Goal: Task Accomplishment & Management: Manage account settings

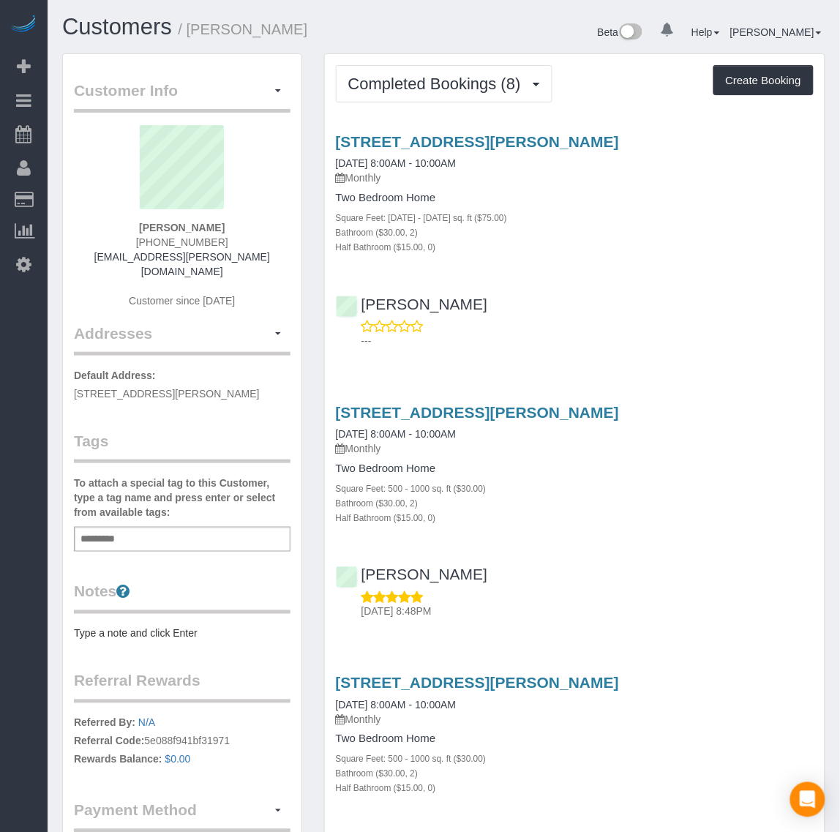
drag, startPoint x: 128, startPoint y: 234, endPoint x: 223, endPoint y: 238, distance: 95.2
click at [223, 238] on div "[PERSON_NAME] [PHONE_NUMBER] [EMAIL_ADDRESS][PERSON_NAME][DOMAIN_NAME] Customer…" at bounding box center [182, 224] width 217 height 198
copy span "[PHONE_NUMBER]"
drag, startPoint x: 327, startPoint y: 118, endPoint x: 510, endPoint y: 132, distance: 183.5
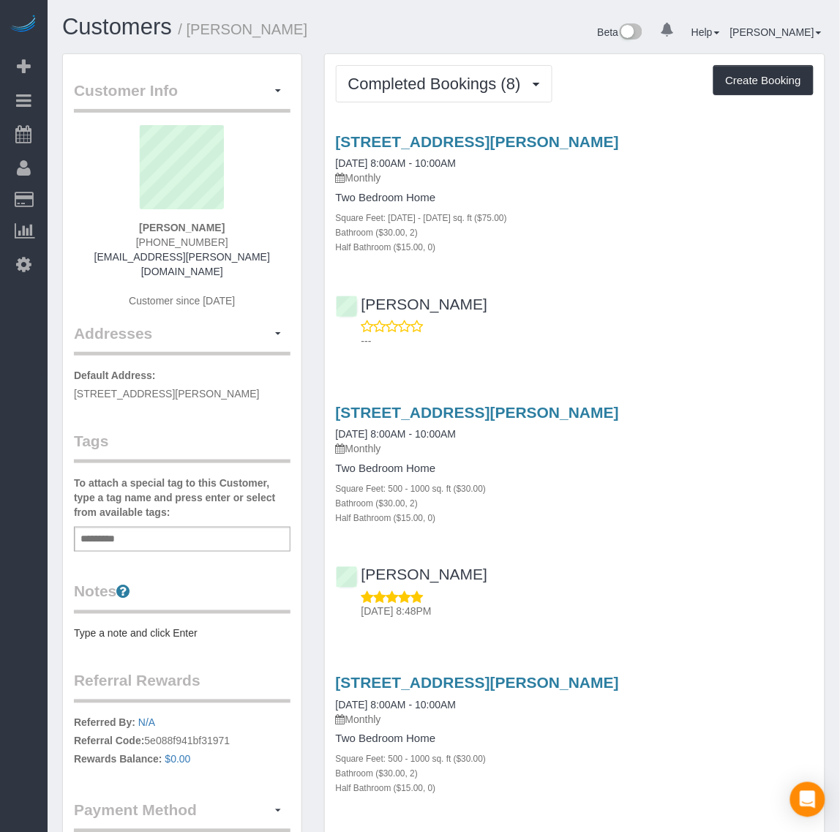
copy link "[STREET_ADDRESS][PERSON_NAME]"
click at [492, 95] on button "Completed Bookings (8)" at bounding box center [444, 83] width 217 height 37
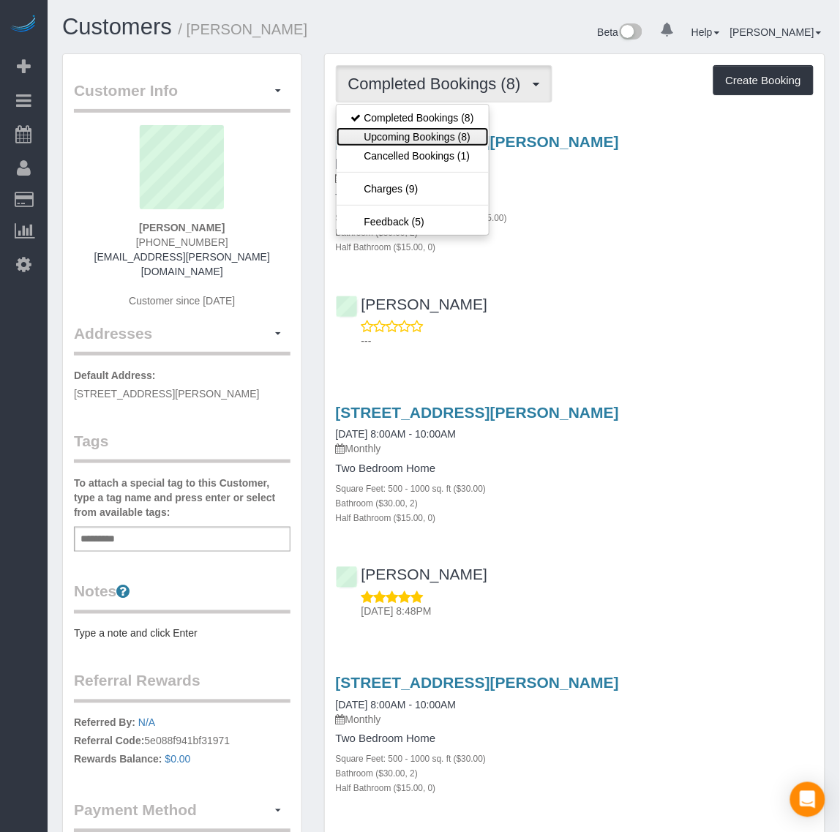
click at [467, 133] on link "Upcoming Bookings (8)" at bounding box center [413, 136] width 152 height 19
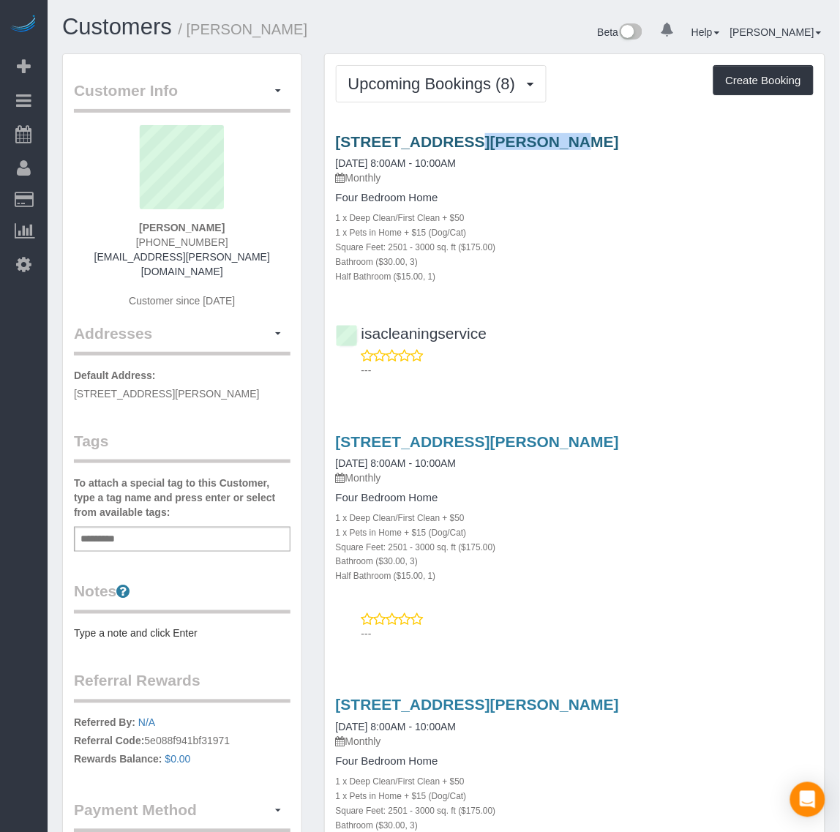
drag, startPoint x: 333, startPoint y: 122, endPoint x: 411, endPoint y: 130, distance: 78.0
click at [411, 130] on div "[STREET_ADDRESS][PERSON_NAME] [DATE] 8:00AM - 10:00AM Monthly Four Bedroom Home…" at bounding box center [575, 252] width 500 height 263
copy link "[STREET_ADDRESS][PERSON_NAME]"
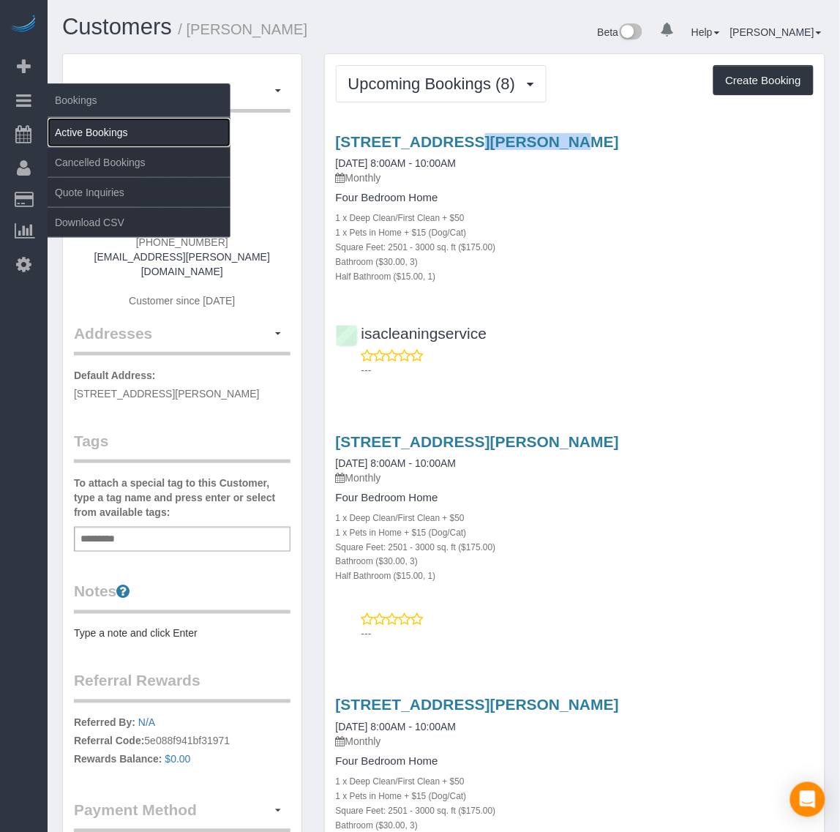
click at [102, 136] on link "Active Bookings" at bounding box center [139, 132] width 183 height 29
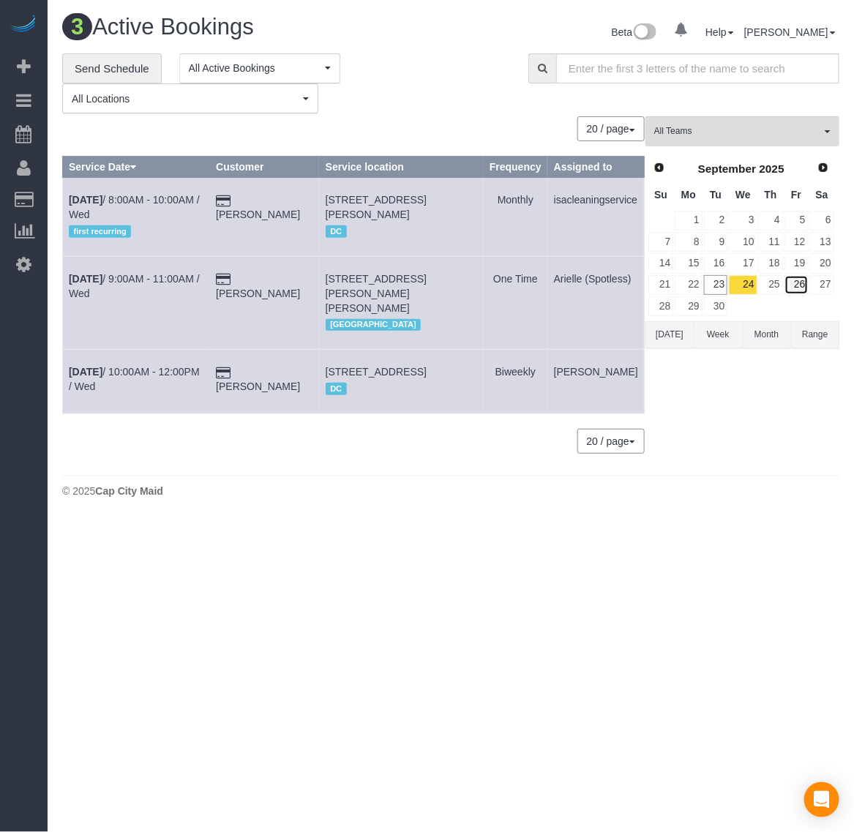
click at [795, 293] on link "26" at bounding box center [797, 285] width 24 height 20
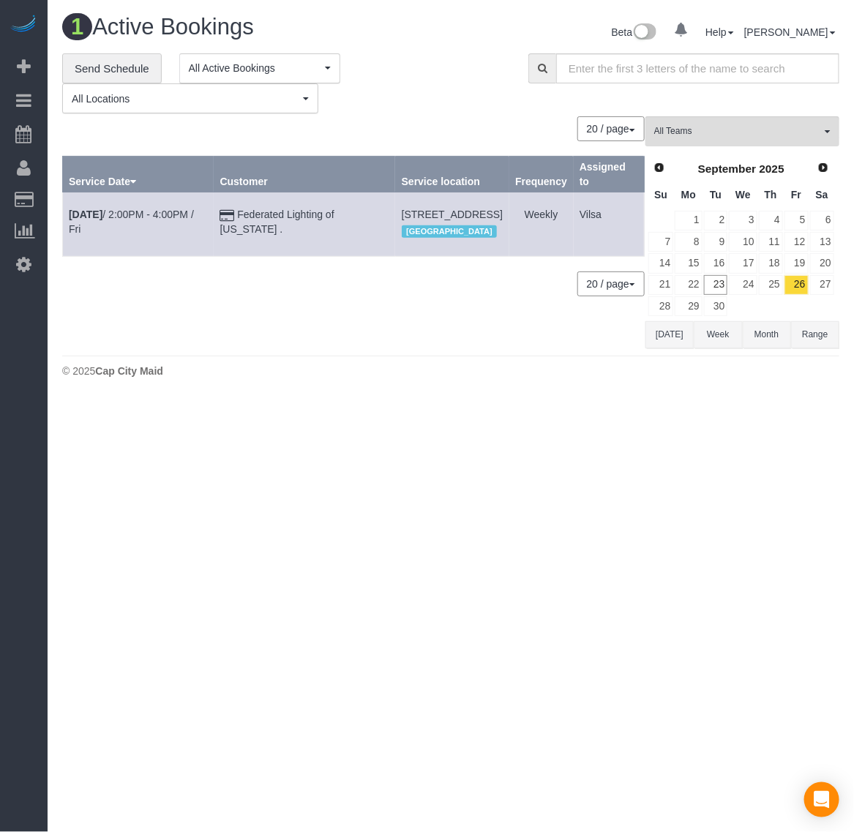
click at [78, 192] on td "[DATE] 2:00PM - 4:00PM / Fri" at bounding box center [138, 224] width 151 height 64
click at [749, 284] on link "24" at bounding box center [743, 285] width 28 height 20
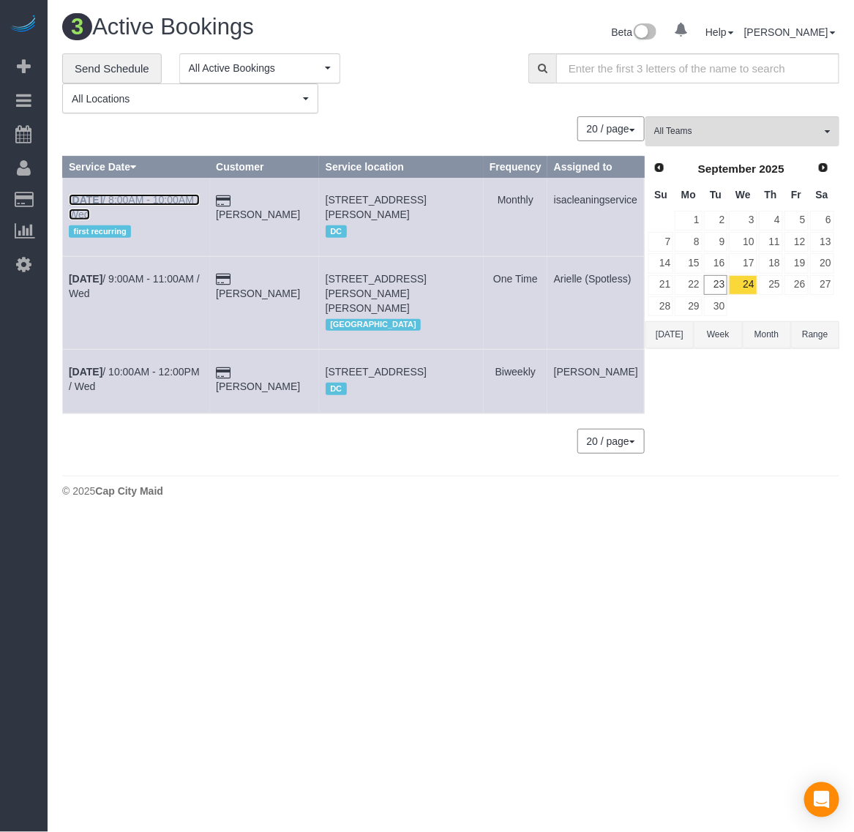
click at [83, 201] on b "[DATE]" at bounding box center [86, 200] width 34 height 12
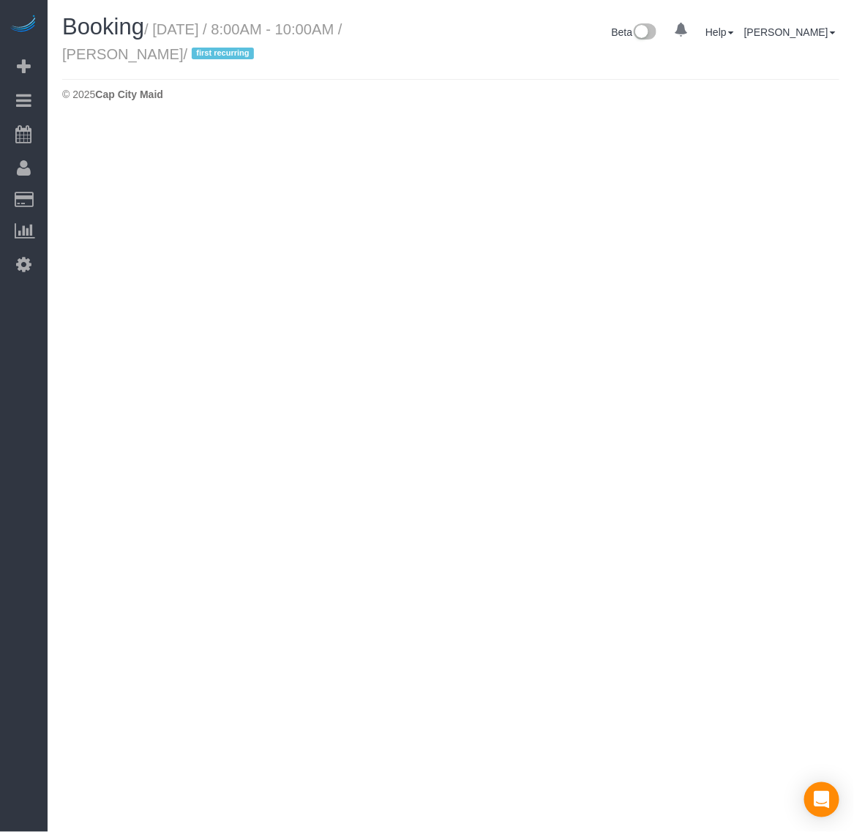
select select "VA"
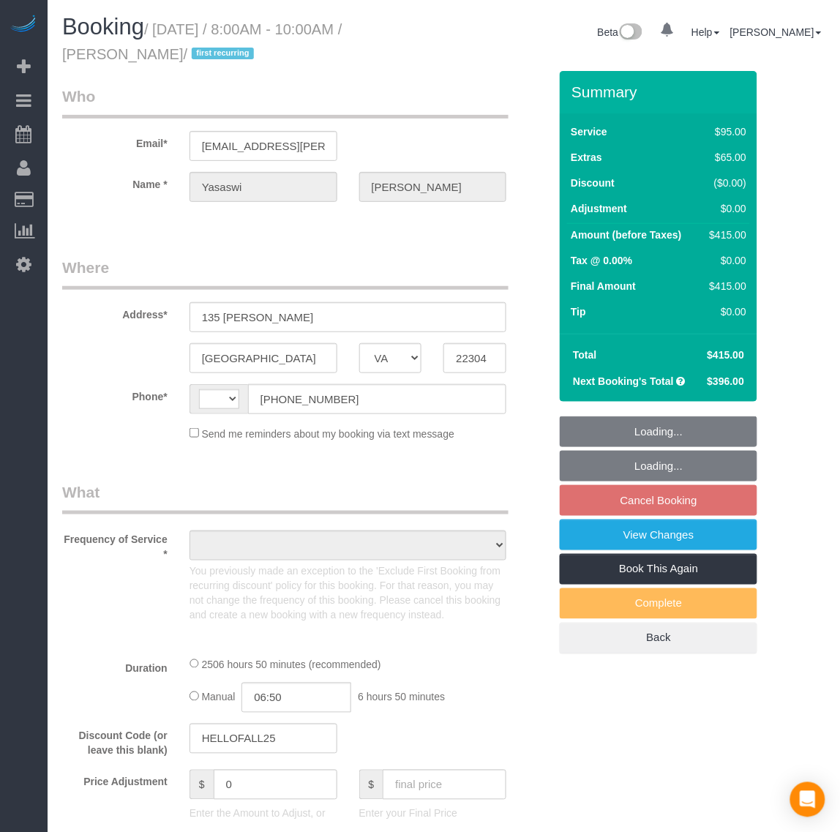
select select "string:fspay-f3267253-49ae-4b31-b151-66768e708bf0"
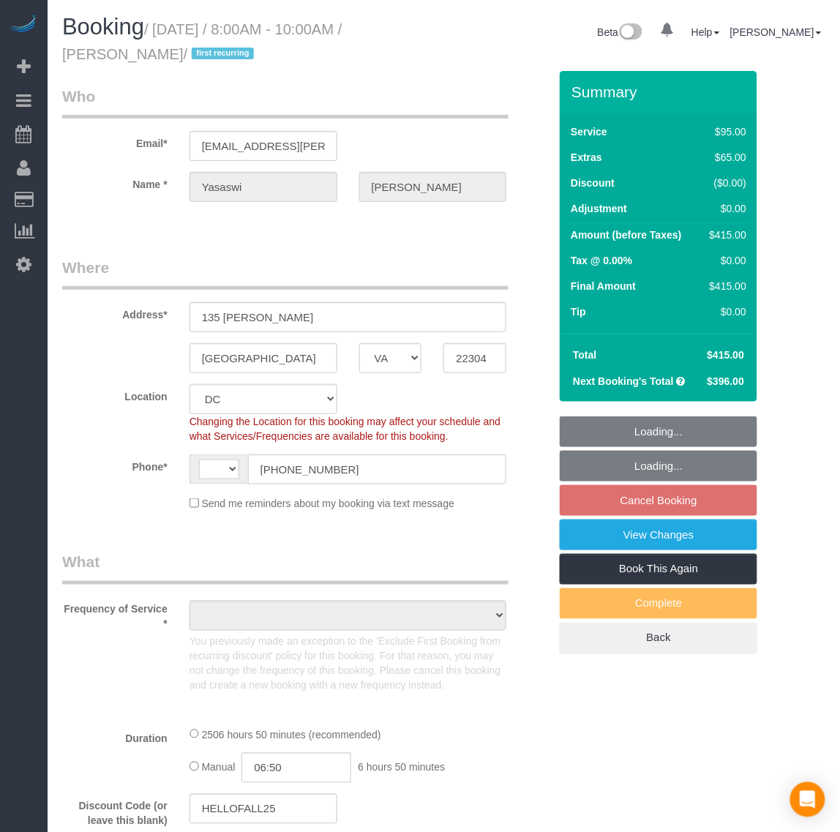
select select "string:[GEOGRAPHIC_DATA]"
select select "2501"
select select "3"
select select "1"
select select "number:5"
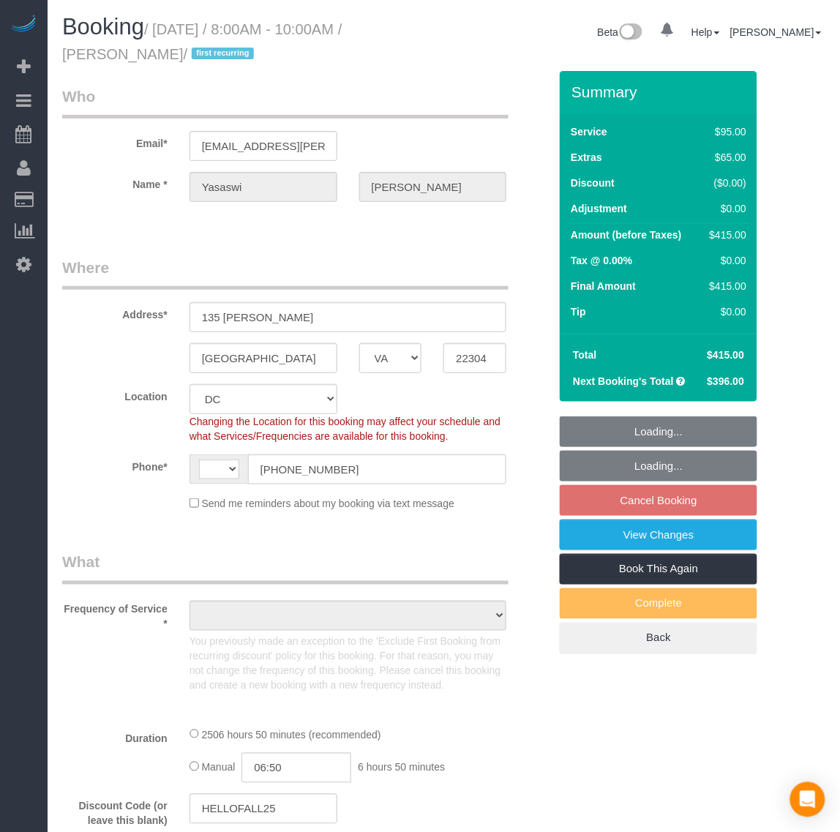
select select "number:27"
select select "number:42"
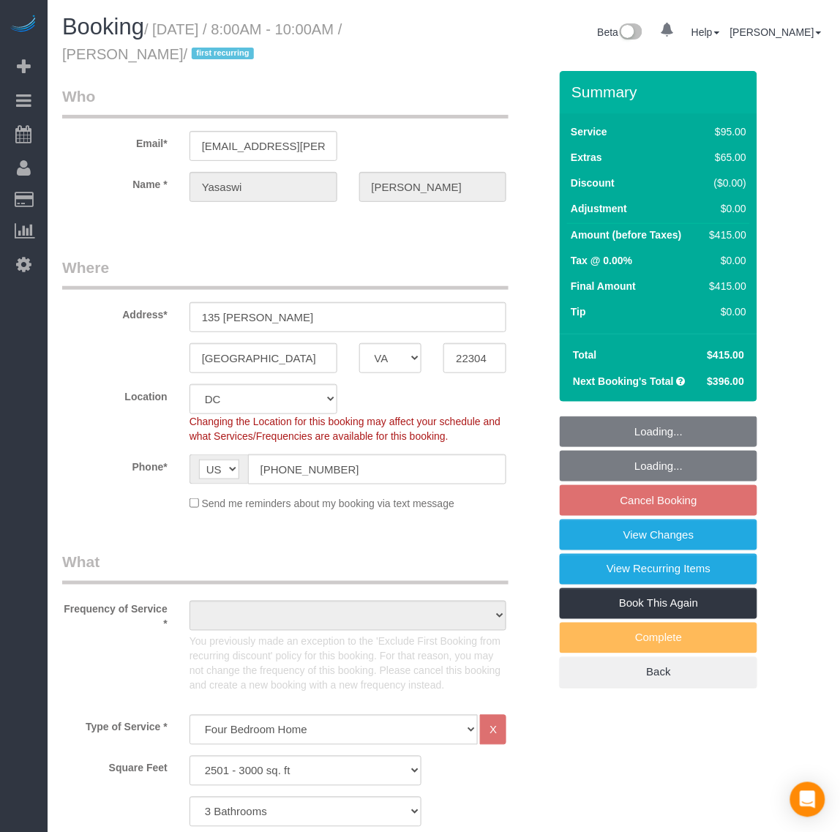
select select "object:2392"
select select "spot1"
select select "2501"
select select "3"
select select "1"
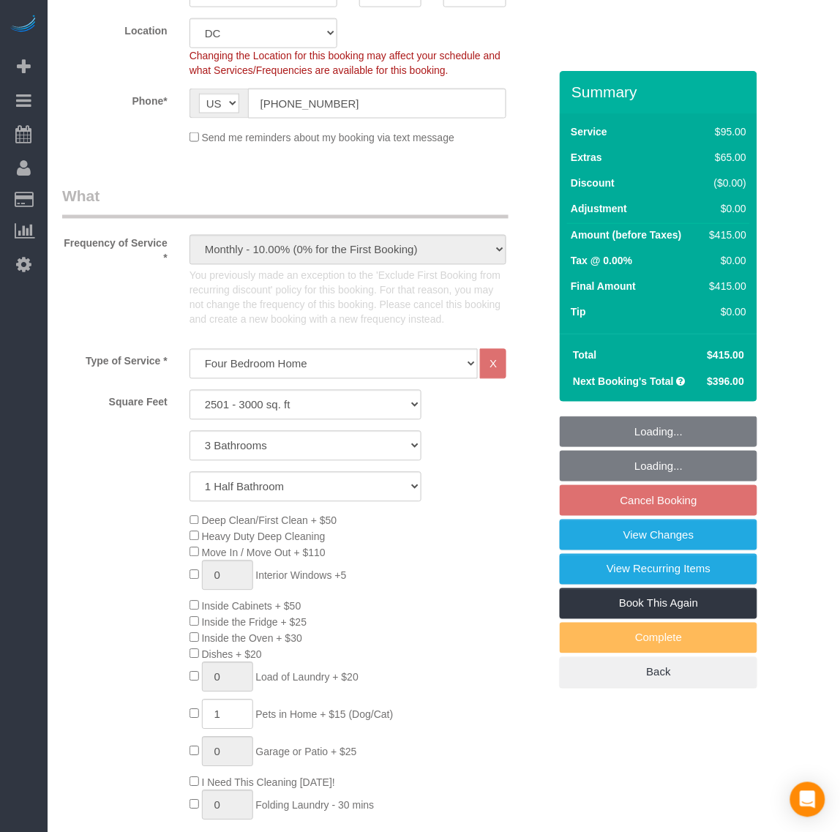
select select "object:2533"
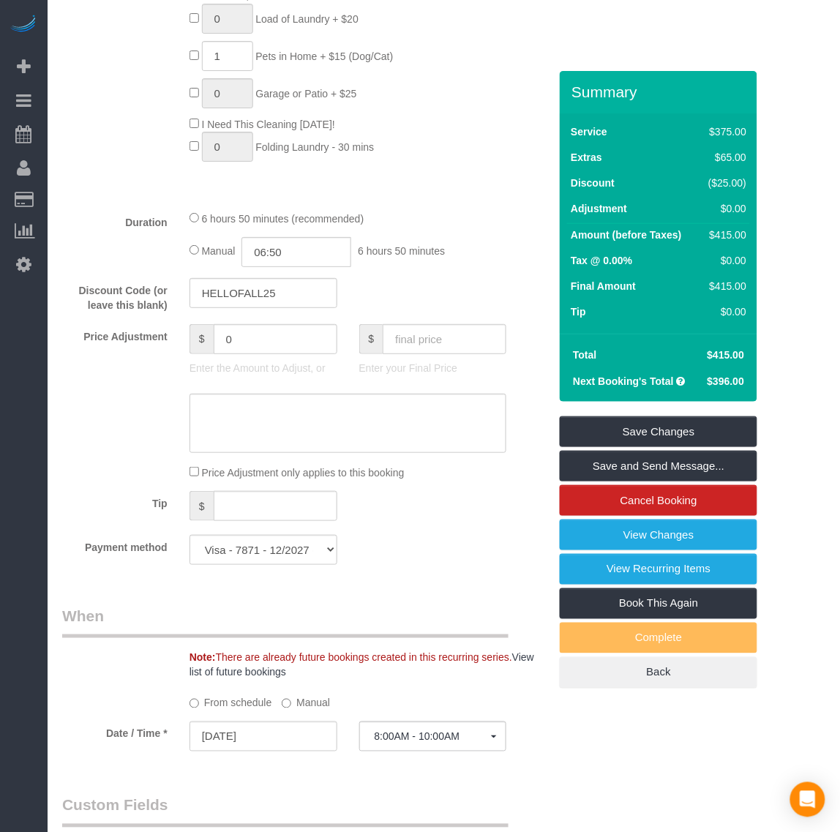
scroll to position [1464, 0]
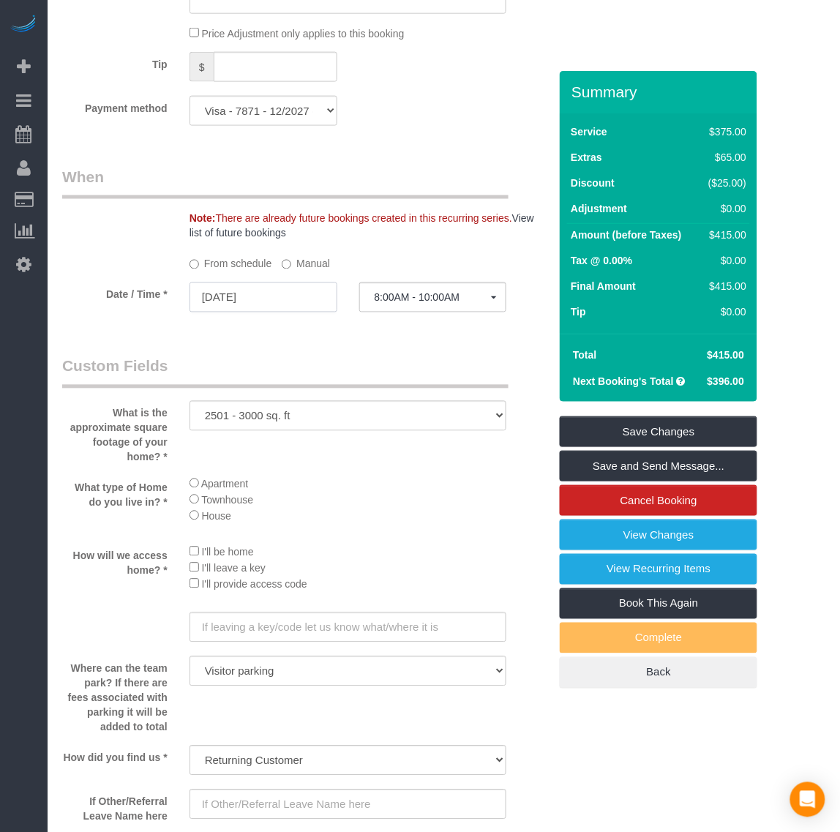
click at [243, 304] on input "[DATE]" at bounding box center [264, 297] width 148 height 30
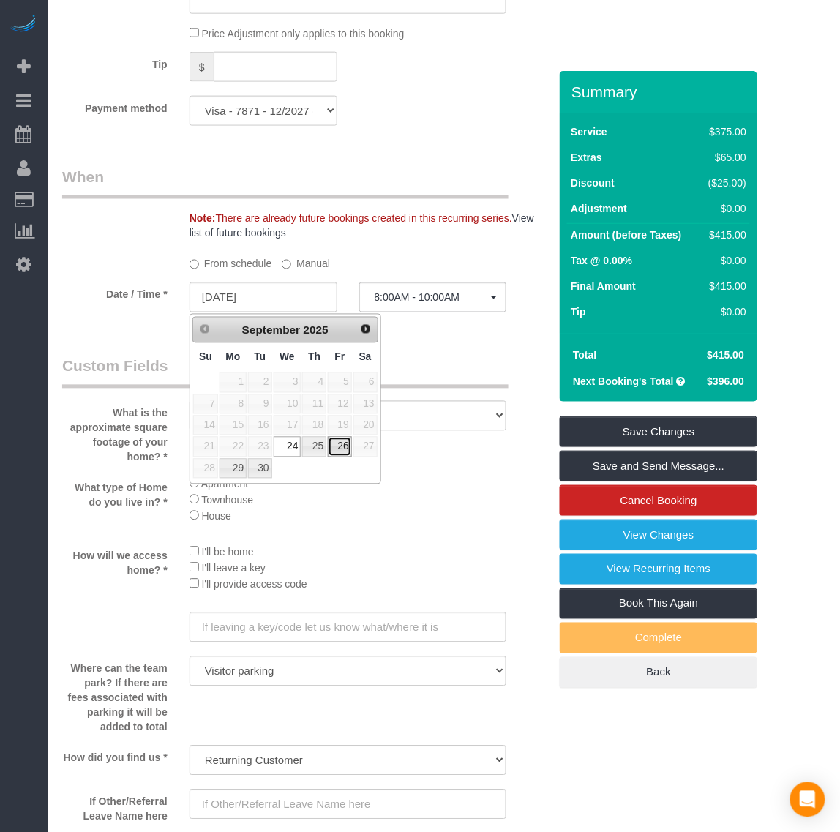
click at [342, 450] on link "26" at bounding box center [339, 447] width 23 height 20
type input "[DATE]"
select select "spot9"
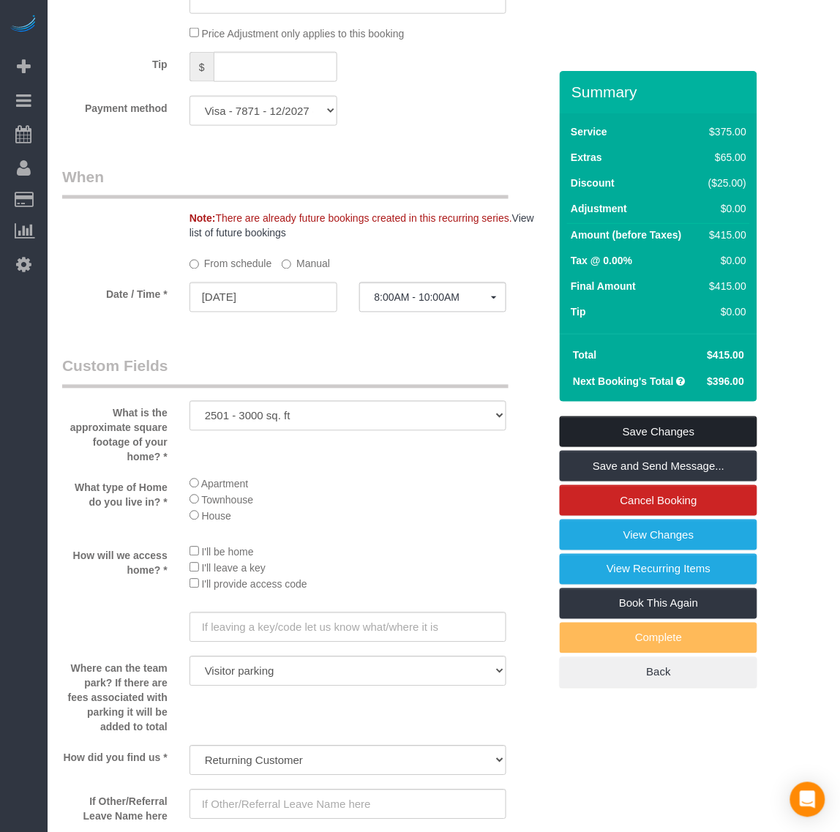
click at [660, 427] on link "Save Changes" at bounding box center [659, 431] width 198 height 31
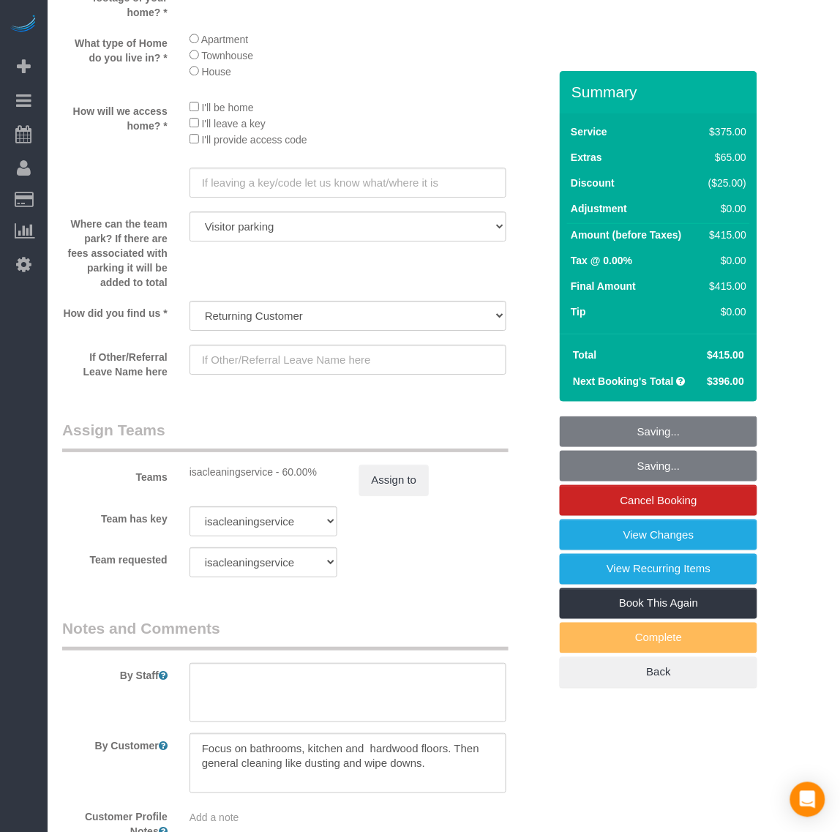
scroll to position [2013, 0]
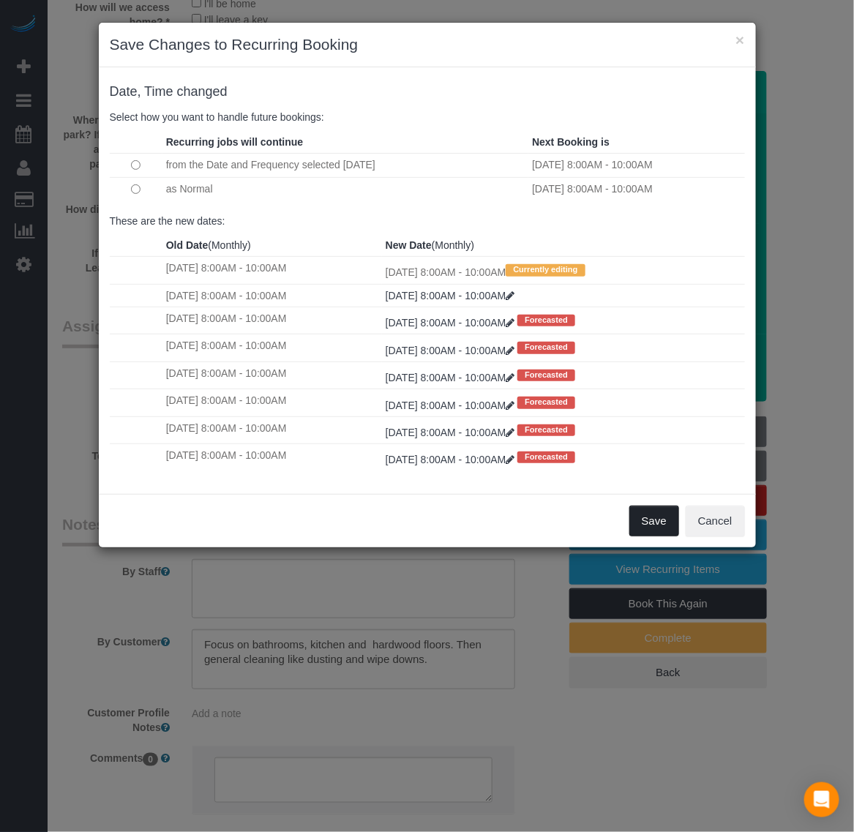
click at [663, 524] on button "Save" at bounding box center [654, 521] width 50 height 31
